Goal: Task Accomplishment & Management: Use online tool/utility

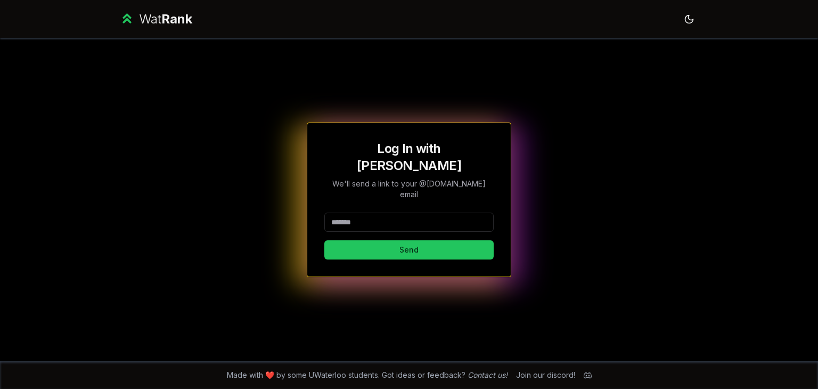
click at [404, 193] on div "Log In with WatIAM We'll send a link to your @[DOMAIN_NAME] email Send" at bounding box center [408, 199] width 169 height 119
click at [390, 212] on input at bounding box center [408, 221] width 169 height 19
type input "*"
type input "*****"
click at [324, 240] on button "Send" at bounding box center [408, 249] width 169 height 19
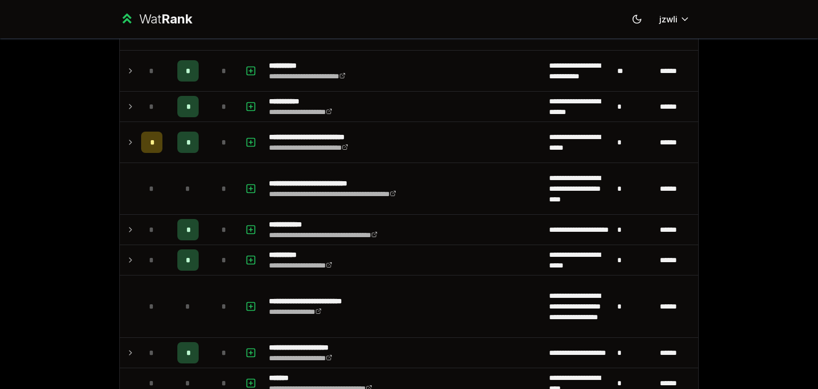
scroll to position [856, 0]
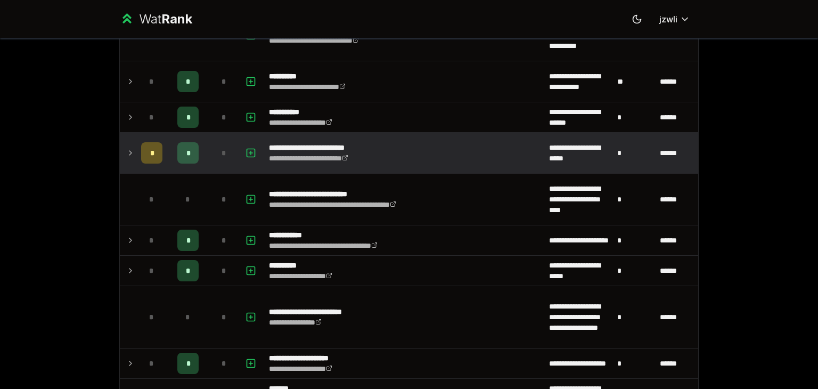
click at [126, 151] on icon at bounding box center [130, 152] width 9 height 13
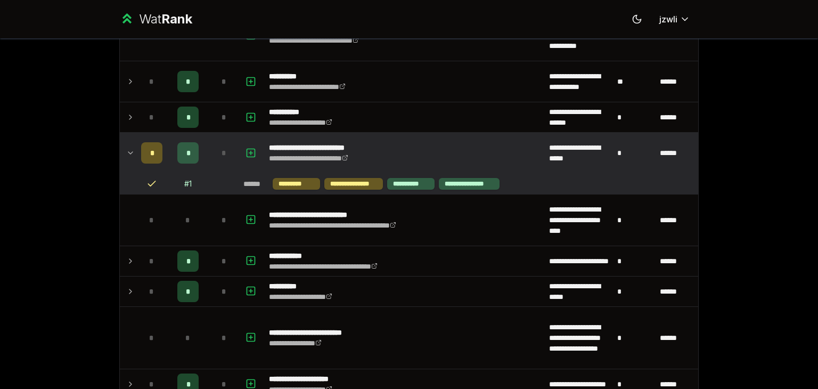
click at [126, 151] on icon at bounding box center [130, 152] width 9 height 13
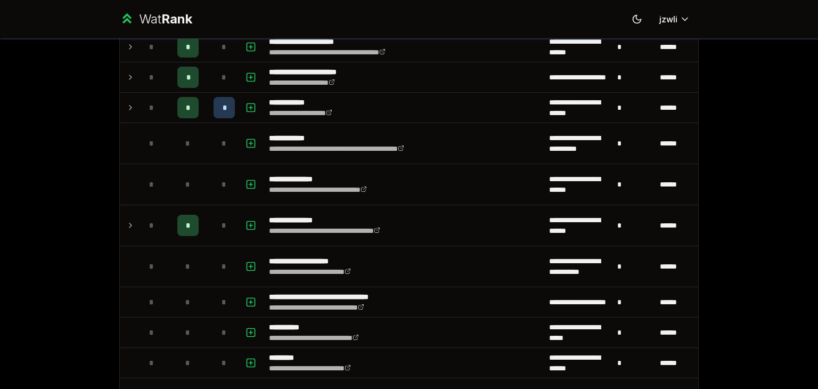
scroll to position [1305, 0]
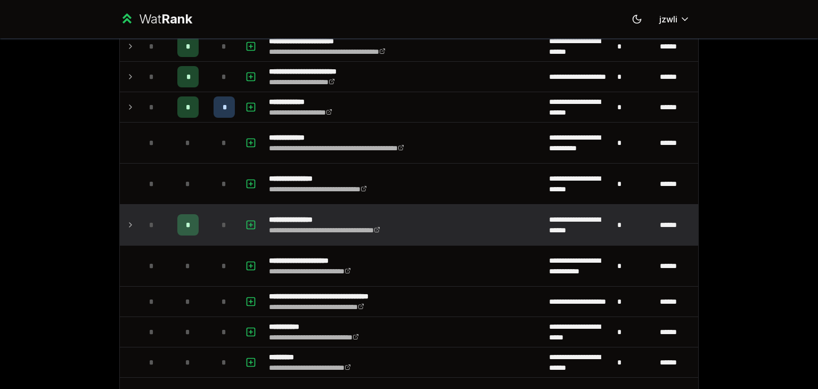
click at [126, 219] on icon at bounding box center [130, 224] width 9 height 13
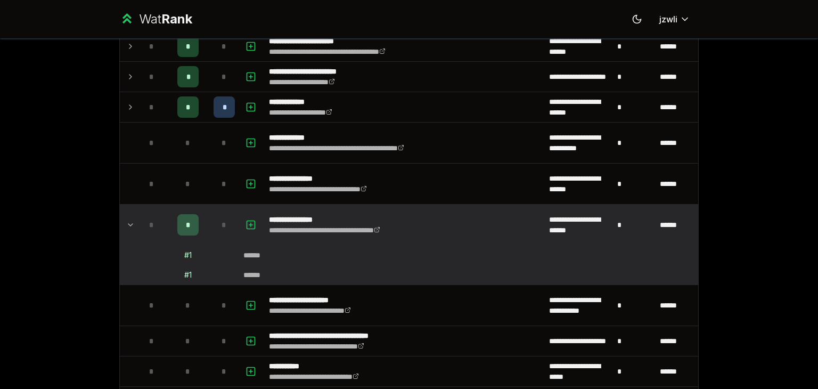
click at [126, 219] on icon at bounding box center [130, 224] width 9 height 13
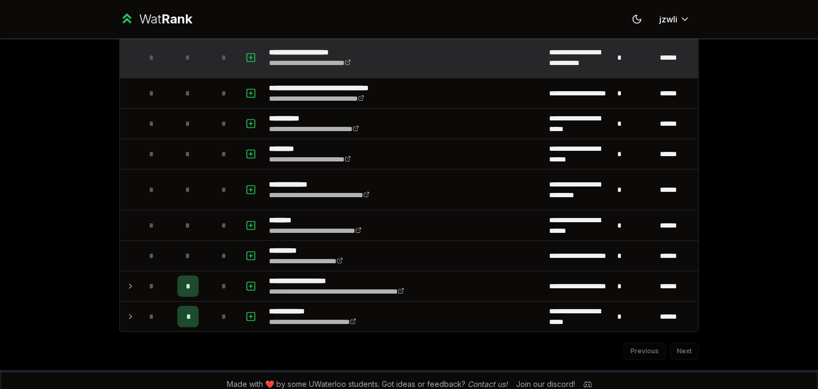
scroll to position [1514, 0]
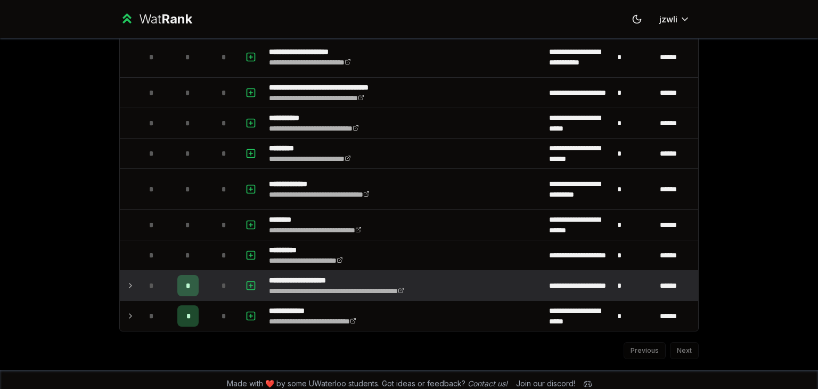
click at [141, 282] on div "*" at bounding box center [151, 285] width 21 height 21
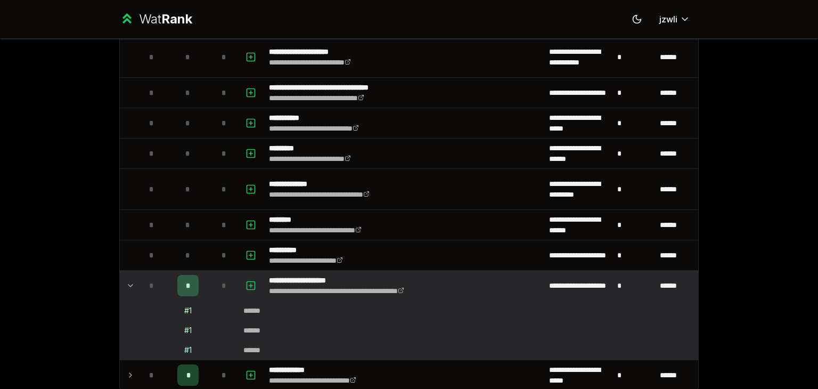
click at [141, 282] on div "*" at bounding box center [151, 285] width 21 height 21
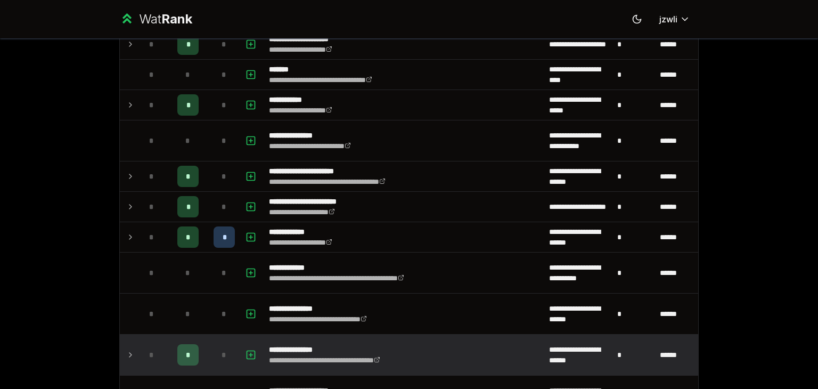
scroll to position [1141, 0]
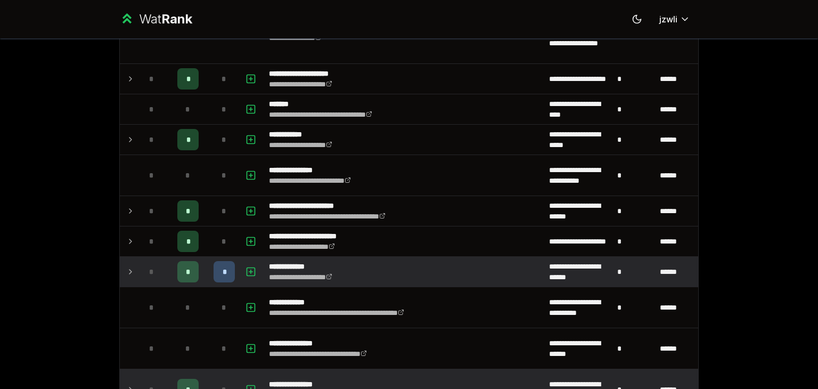
click at [137, 269] on td "*" at bounding box center [152, 272] width 30 height 30
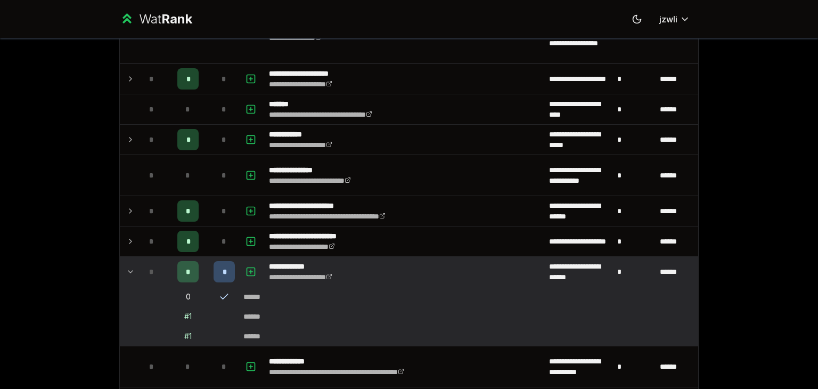
click at [220, 292] on icon at bounding box center [224, 296] width 11 height 11
click at [227, 262] on div "*" at bounding box center [224, 271] width 21 height 21
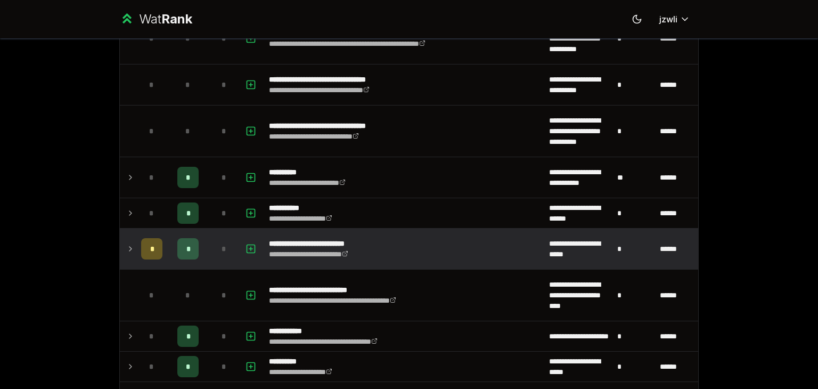
scroll to position [781, 0]
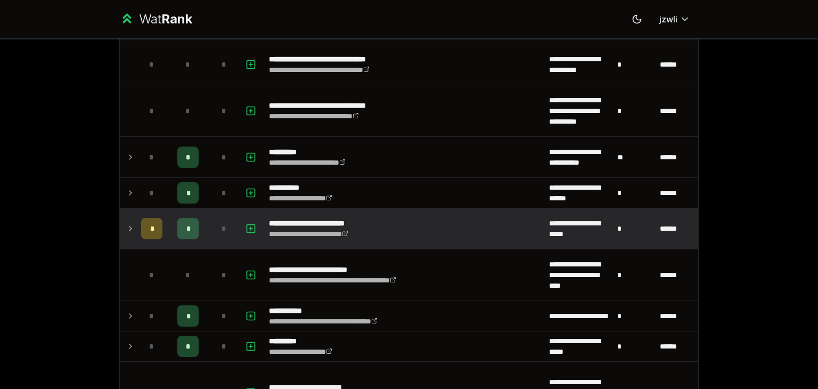
click at [126, 226] on icon at bounding box center [130, 228] width 9 height 13
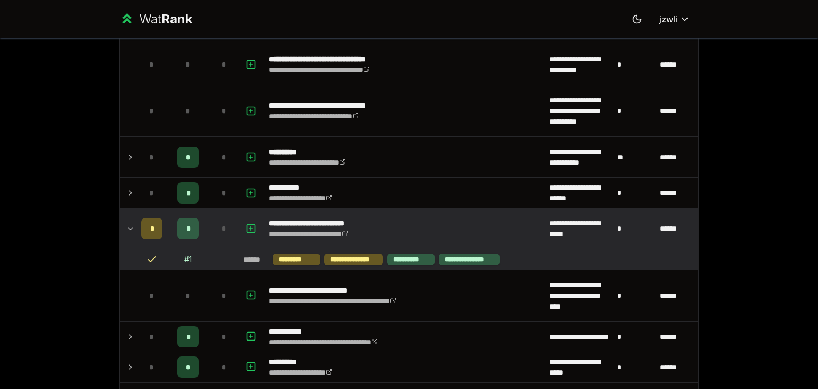
click at [126, 226] on icon at bounding box center [130, 228] width 9 height 13
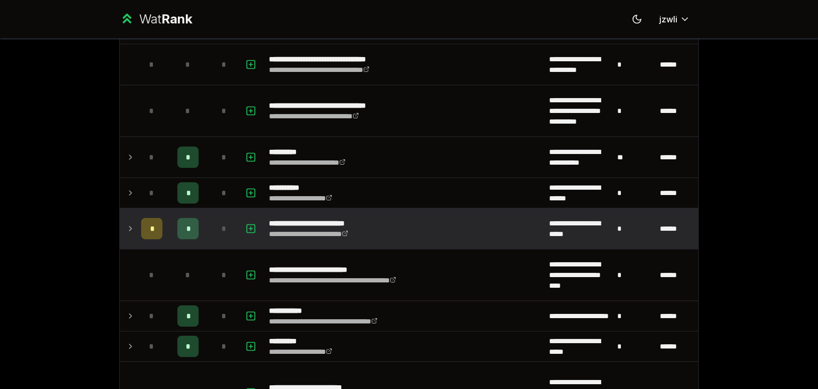
click at [126, 226] on icon at bounding box center [130, 228] width 9 height 13
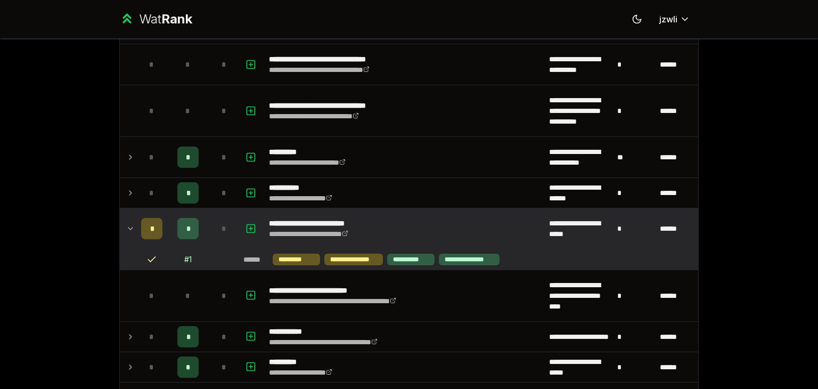
click at [126, 226] on icon at bounding box center [130, 228] width 9 height 13
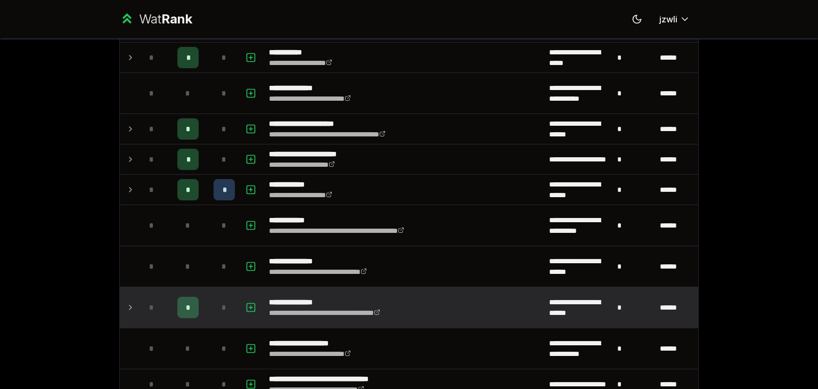
scroll to position [1226, 0]
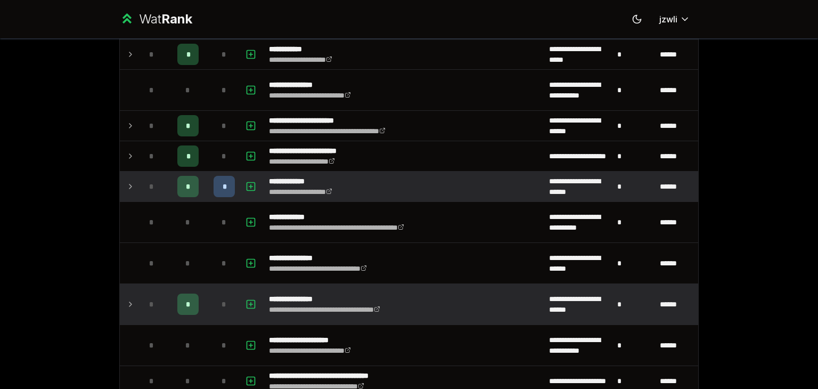
click at [125, 173] on td at bounding box center [128, 186] width 17 height 30
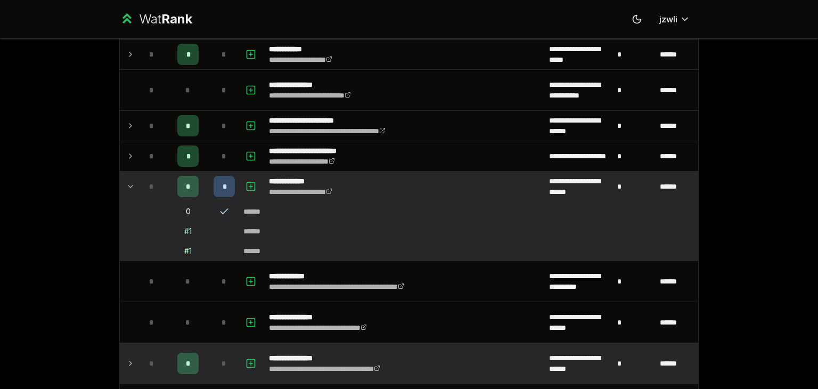
click at [245, 180] on icon "button" at bounding box center [250, 186] width 11 height 13
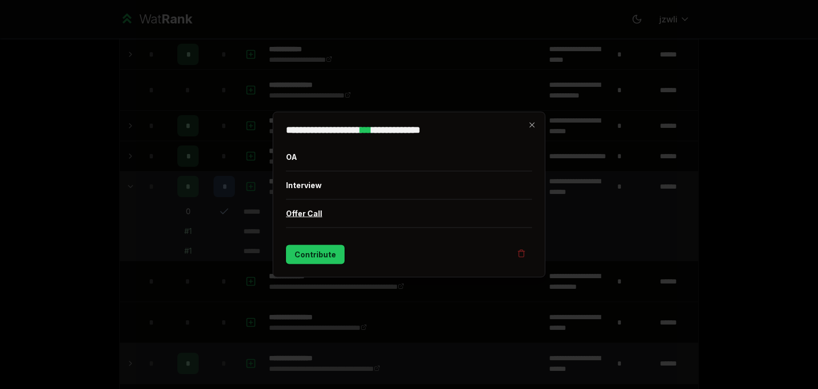
click at [304, 220] on button "Offer Call" at bounding box center [409, 214] width 246 height 28
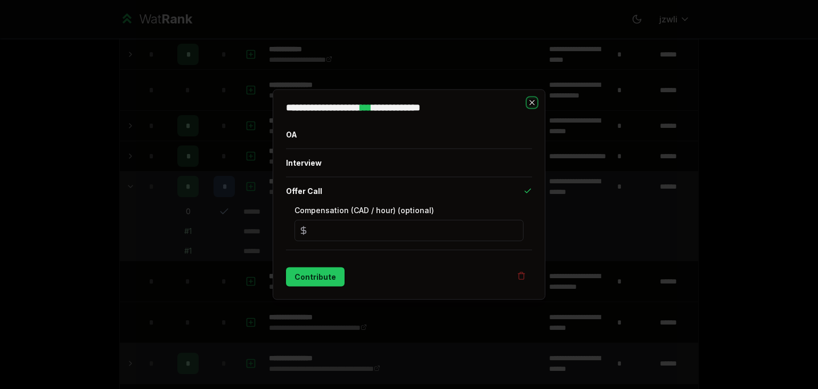
click at [532, 99] on icon "button" at bounding box center [532, 103] width 9 height 9
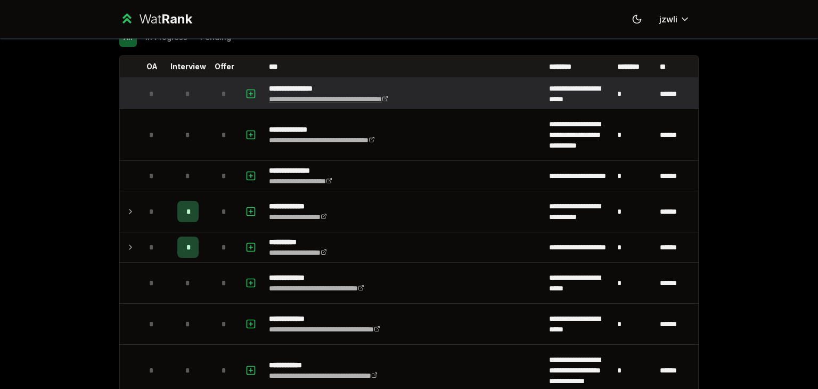
scroll to position [0, 0]
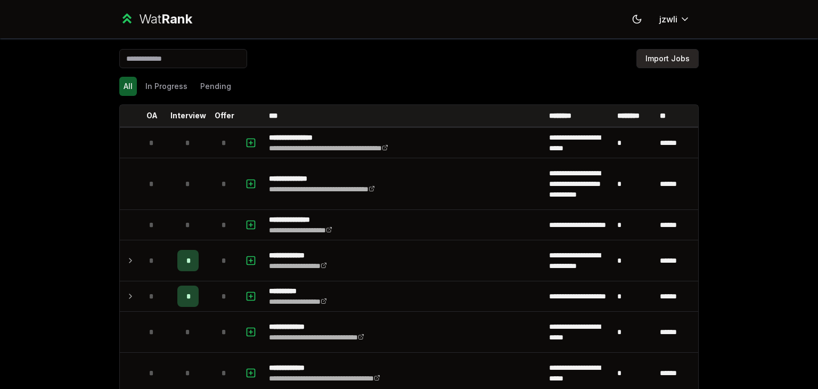
click at [664, 56] on button "Import Jobs" at bounding box center [667, 58] width 62 height 19
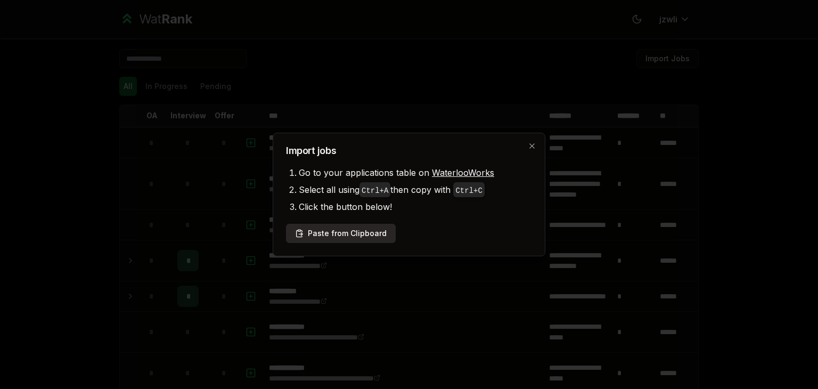
click at [372, 232] on button "Paste from Clipboard" at bounding box center [341, 233] width 110 height 19
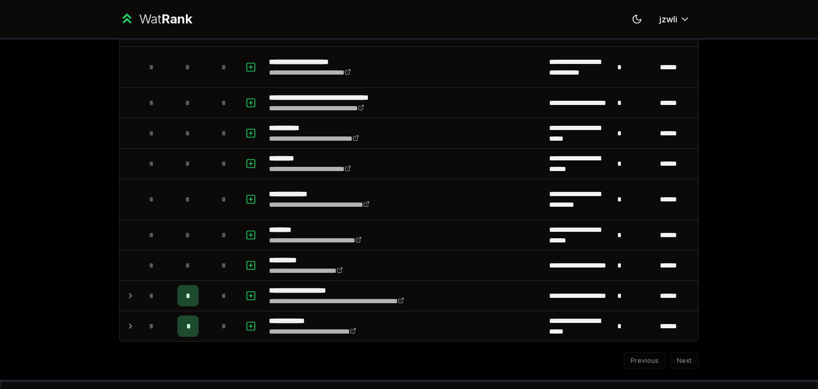
scroll to position [1517, 0]
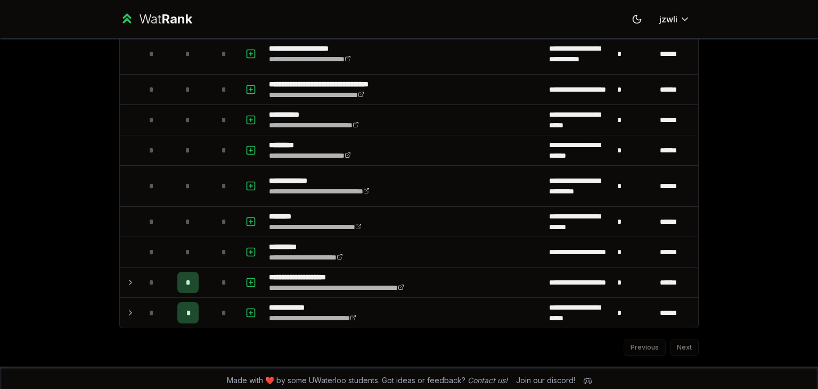
click at [684, 339] on div "Previous Next" at bounding box center [408, 342] width 579 height 28
click at [684, 342] on div "Previous Next" at bounding box center [408, 342] width 579 height 28
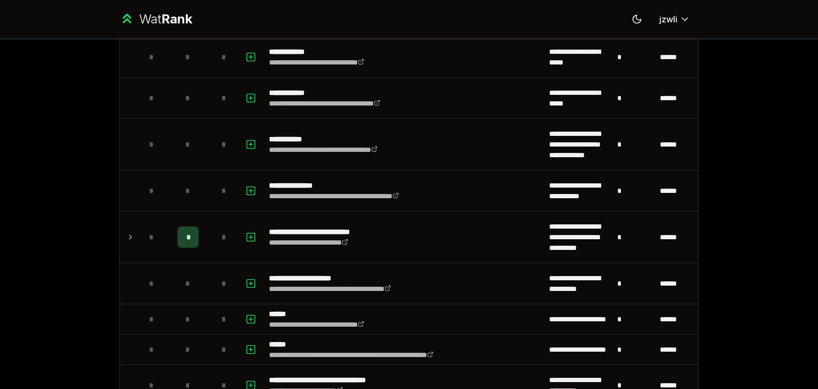
scroll to position [0, 0]
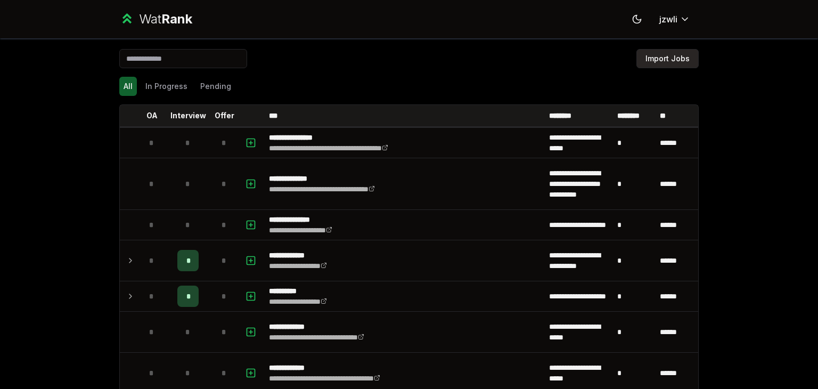
click at [677, 67] on button "Import Jobs" at bounding box center [667, 58] width 62 height 19
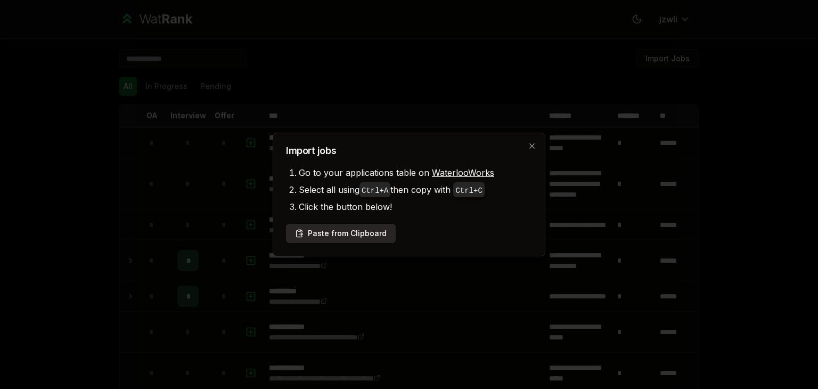
click at [345, 235] on button "Paste from Clipboard" at bounding box center [341, 233] width 110 height 19
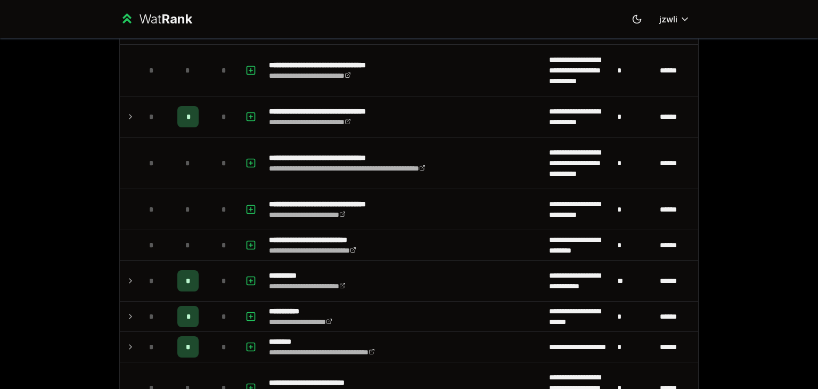
scroll to position [1260, 0]
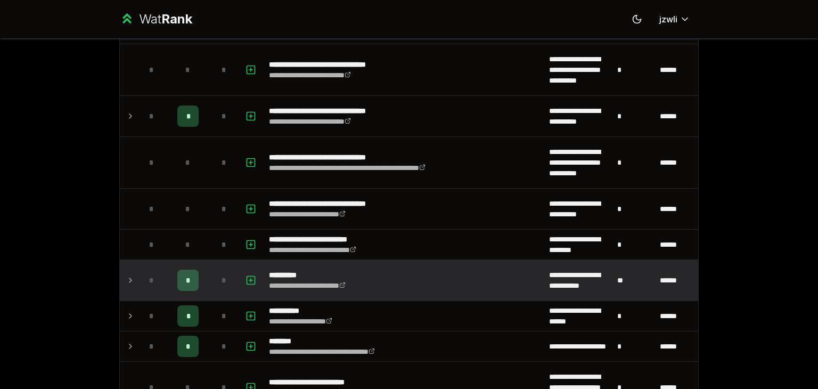
click at [127, 279] on icon at bounding box center [130, 280] width 9 height 13
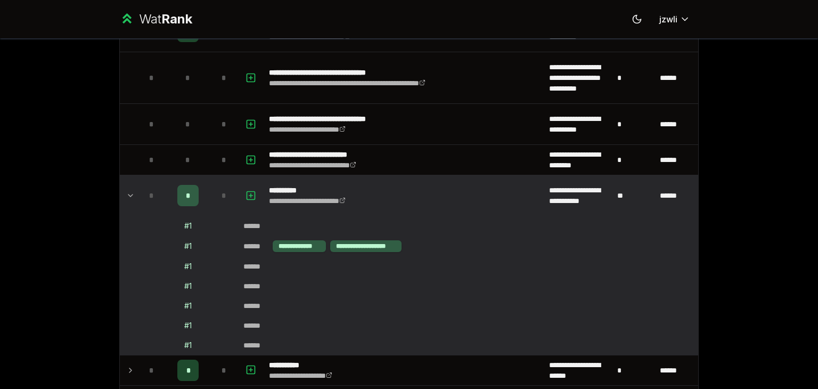
scroll to position [1346, 0]
click at [128, 188] on icon at bounding box center [130, 194] width 9 height 13
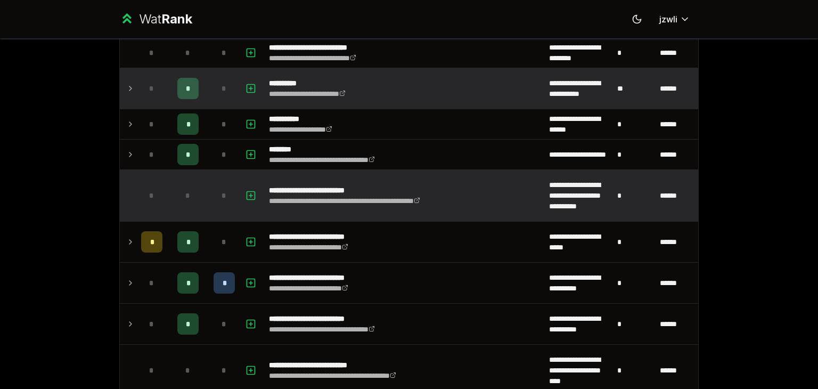
scroll to position [1455, 0]
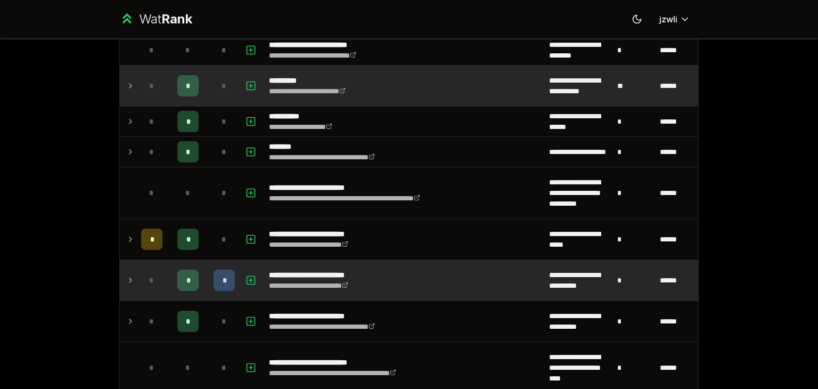
click at [137, 275] on td "*" at bounding box center [152, 280] width 30 height 40
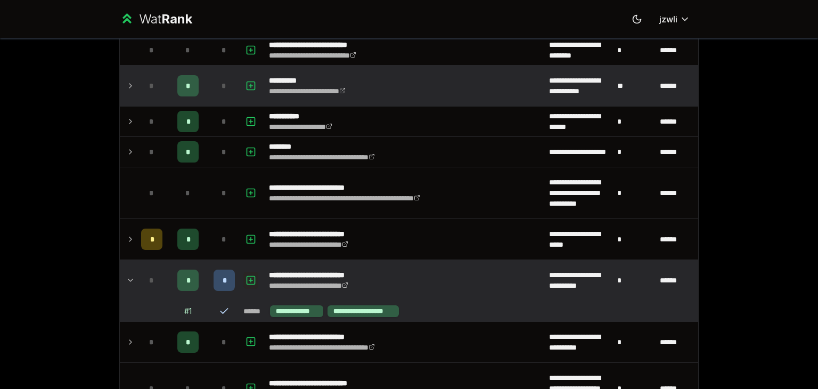
click at [251, 278] on icon "button" at bounding box center [251, 280] width 0 height 4
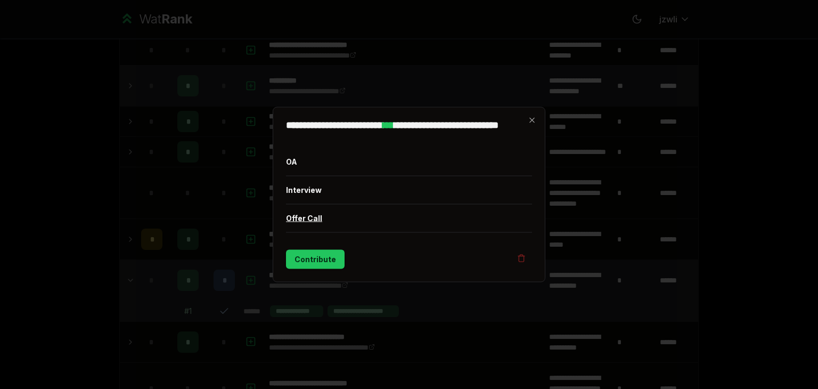
click at [302, 218] on button "Offer Call" at bounding box center [409, 218] width 246 height 28
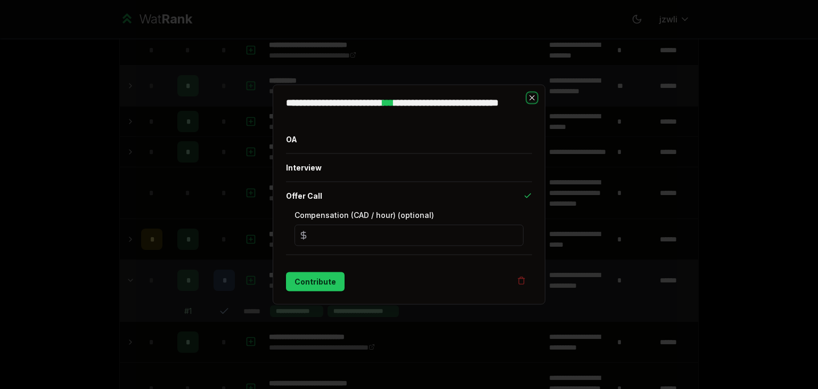
click at [535, 99] on icon "button" at bounding box center [532, 98] width 9 height 9
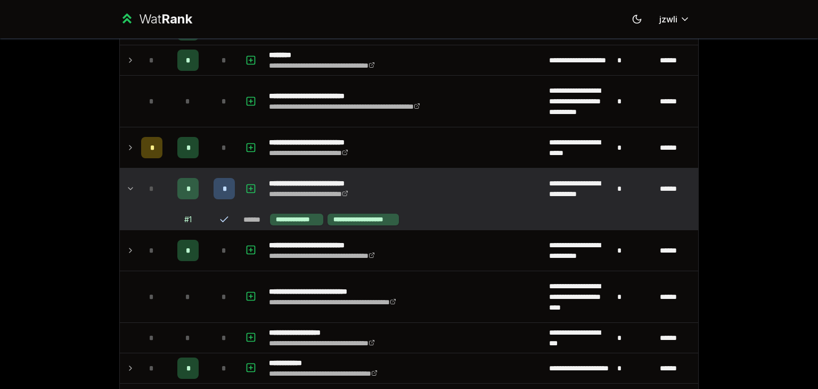
scroll to position [1546, 0]
click at [291, 193] on link "**********" at bounding box center [308, 193] width 79 height 7
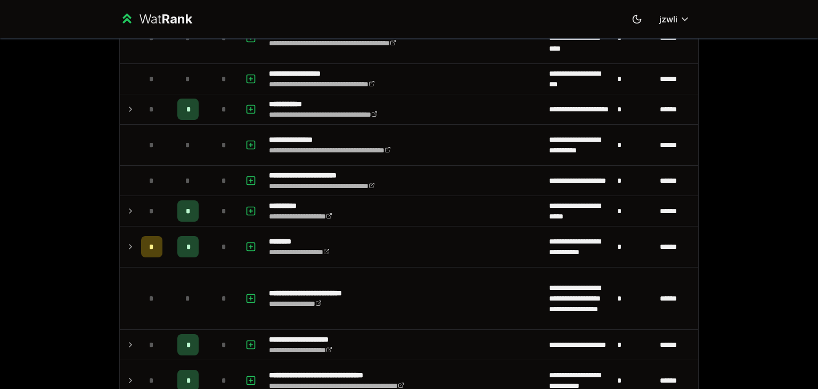
scroll to position [1784, 0]
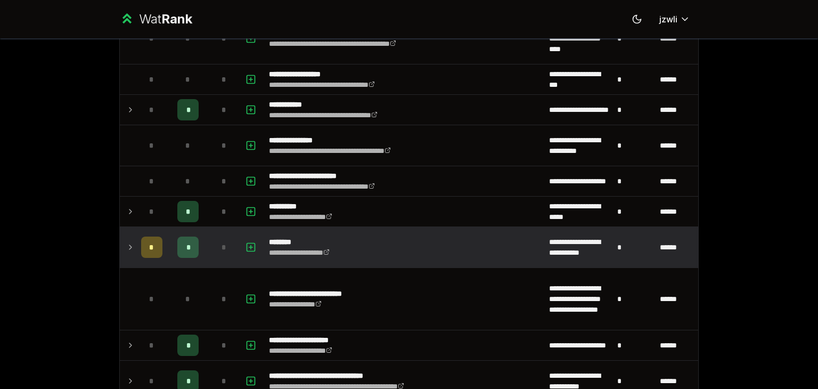
click at [126, 243] on icon at bounding box center [130, 247] width 9 height 13
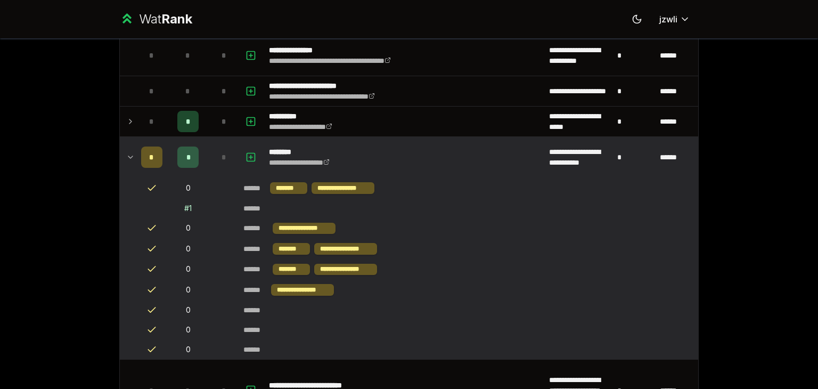
scroll to position [1873, 0]
click at [126, 151] on icon at bounding box center [130, 157] width 9 height 13
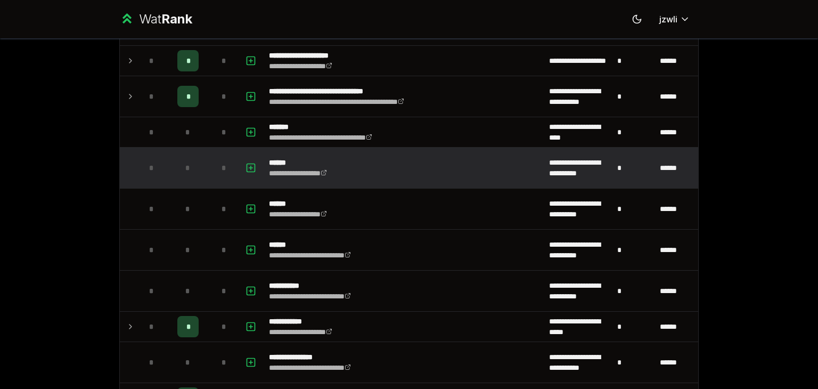
scroll to position [2070, 0]
